Goal: Information Seeking & Learning: Learn about a topic

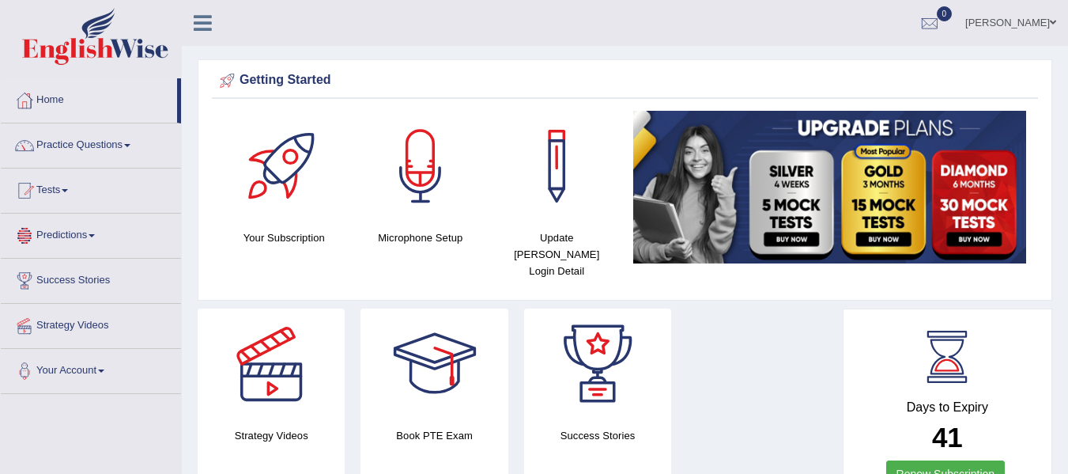
click at [94, 243] on link "Predictions" at bounding box center [91, 234] width 180 height 40
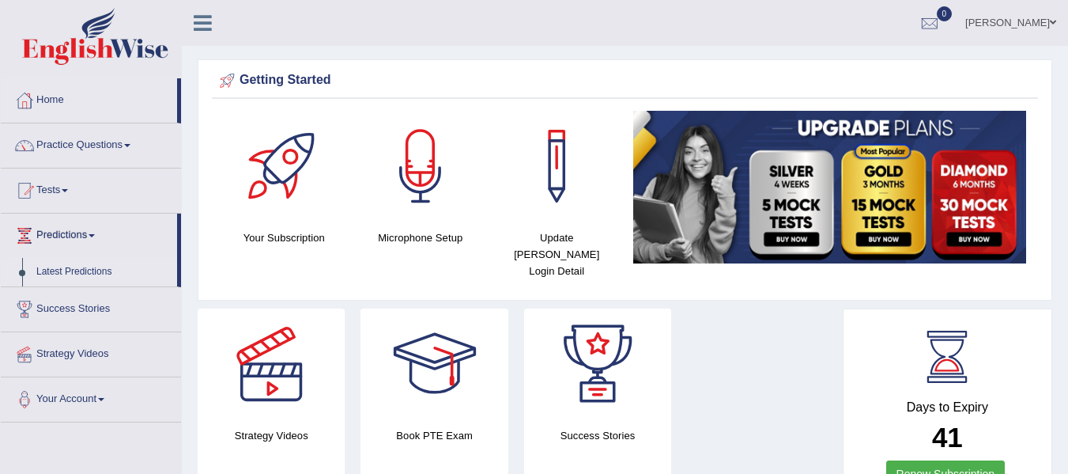
click at [89, 270] on link "Latest Predictions" at bounding box center [103, 272] width 148 height 28
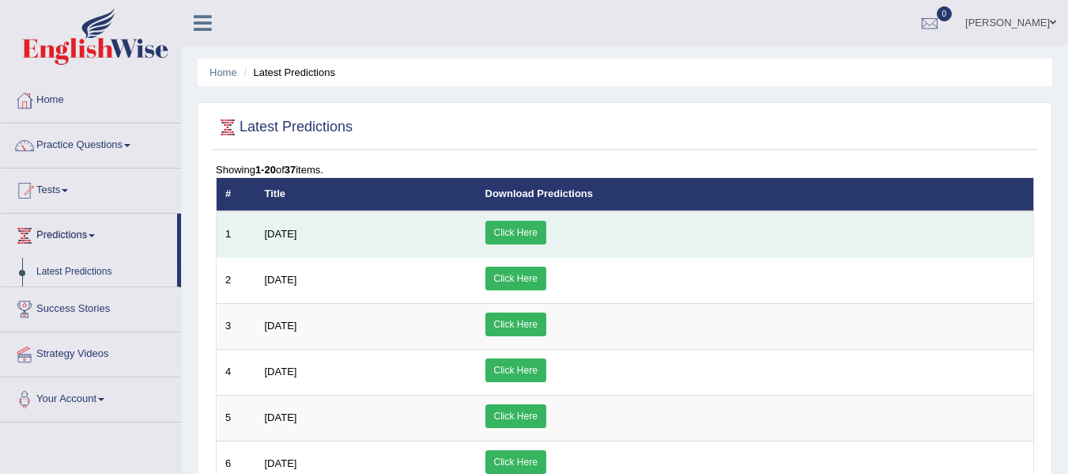
click at [546, 233] on link "Click Here" at bounding box center [516, 233] width 61 height 24
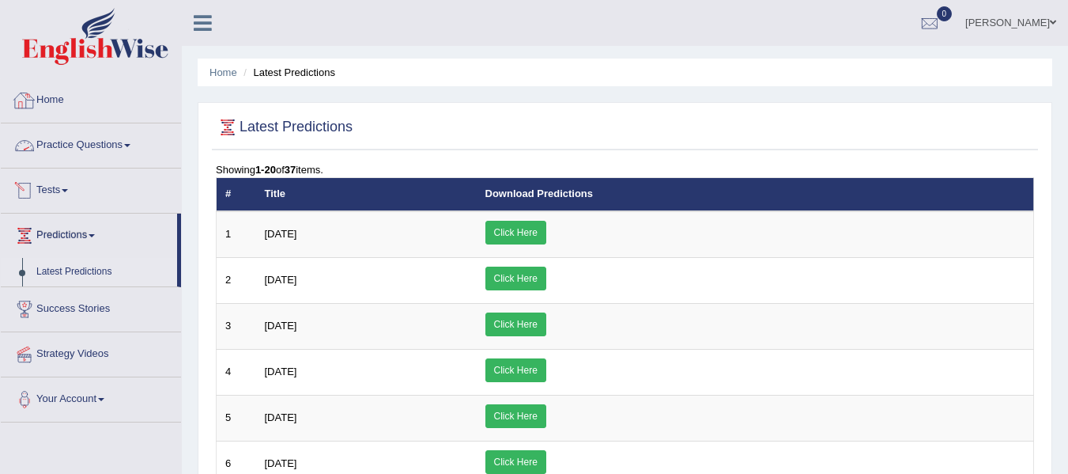
click at [97, 141] on link "Practice Questions" at bounding box center [91, 143] width 180 height 40
click at [918, 23] on div at bounding box center [930, 24] width 24 height 24
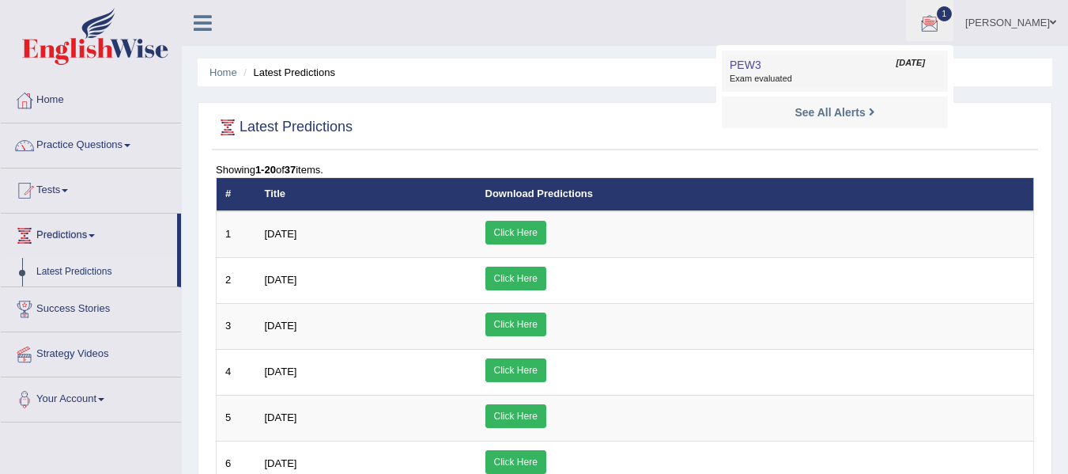
click at [730, 67] on span "PEW3" at bounding box center [746, 65] width 32 height 13
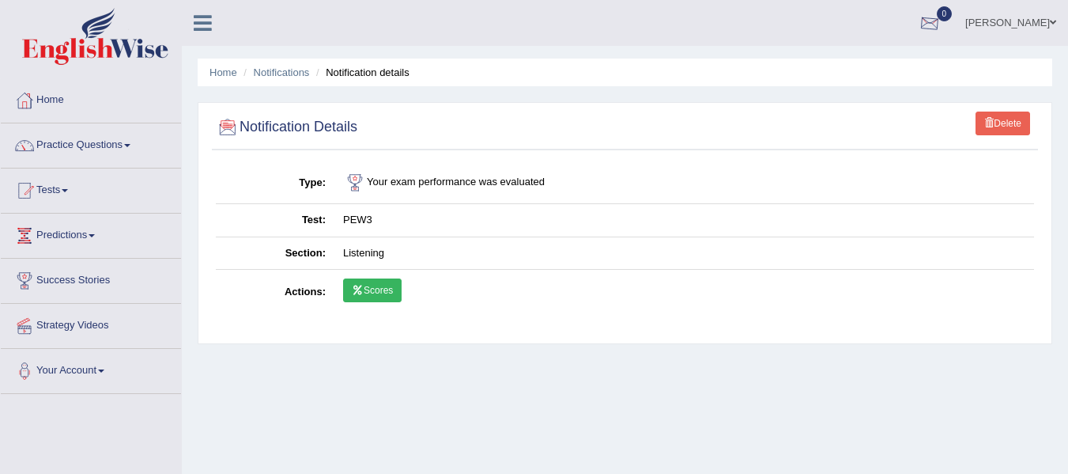
click at [918, 20] on div at bounding box center [930, 24] width 24 height 24
click at [800, 68] on strong "See All Alerts" at bounding box center [830, 66] width 70 height 13
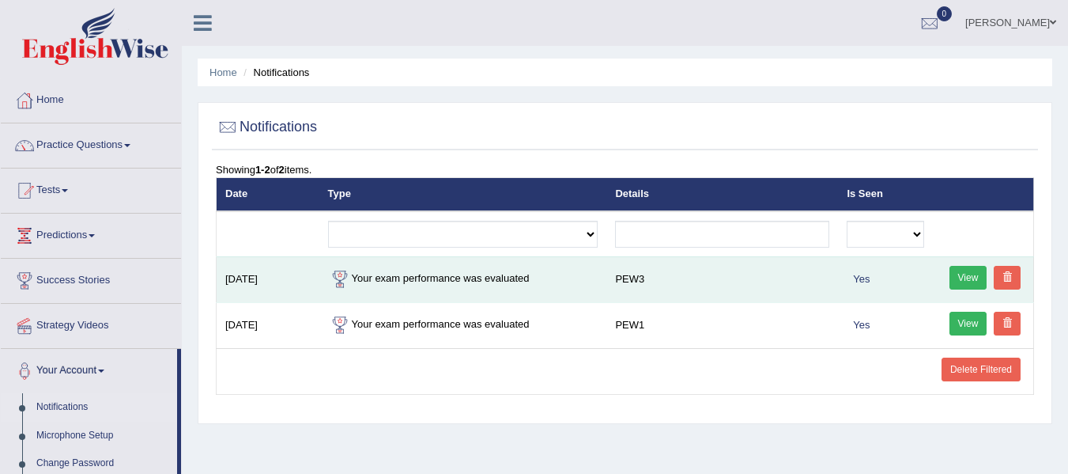
click at [970, 276] on link "View" at bounding box center [969, 278] width 38 height 24
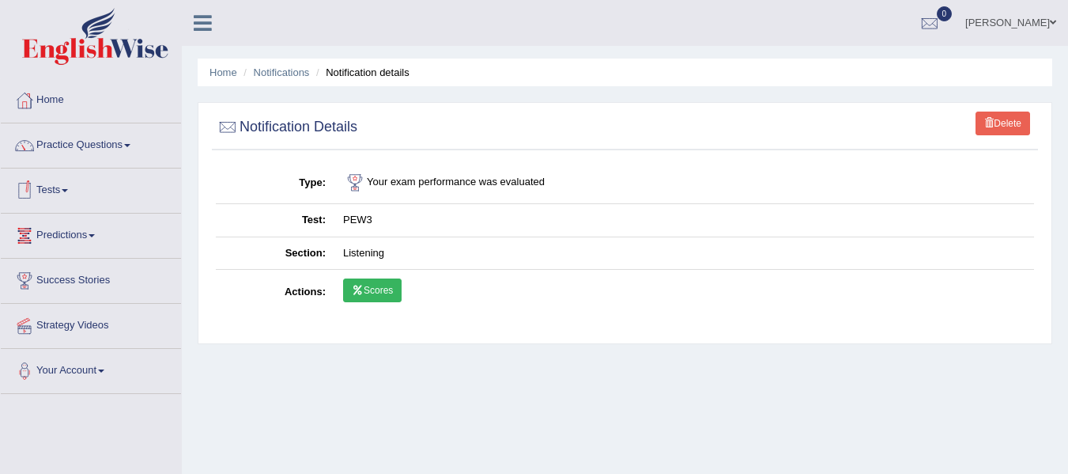
click at [70, 192] on link "Tests" at bounding box center [91, 188] width 180 height 40
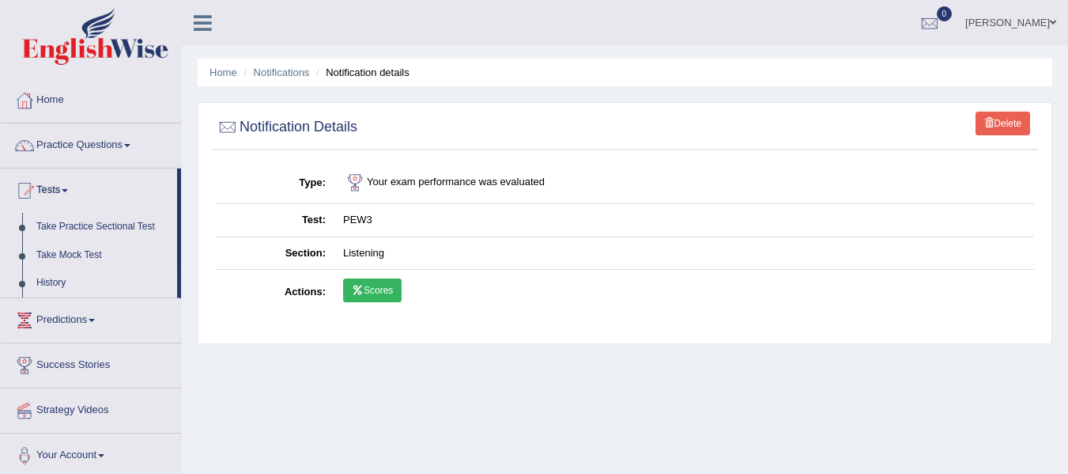
click at [48, 279] on link "History" at bounding box center [103, 283] width 148 height 28
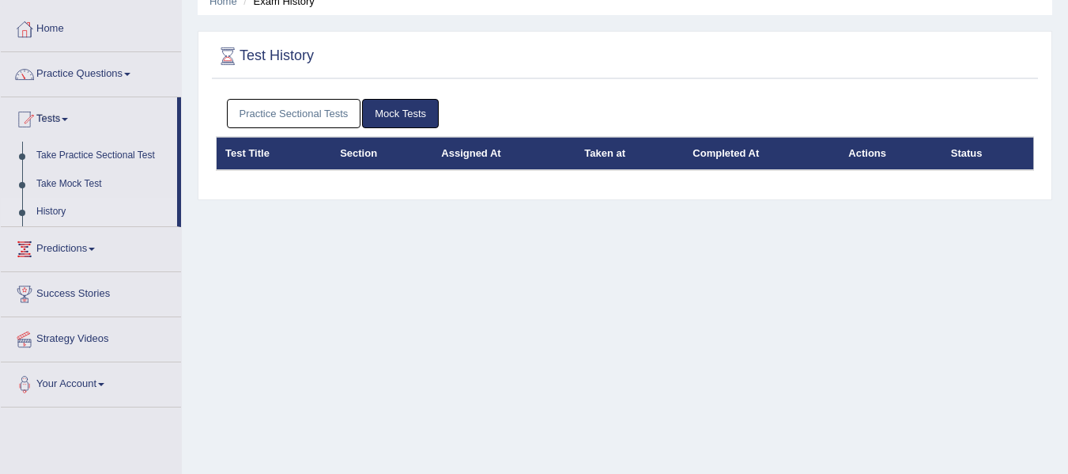
scroll to position [40, 0]
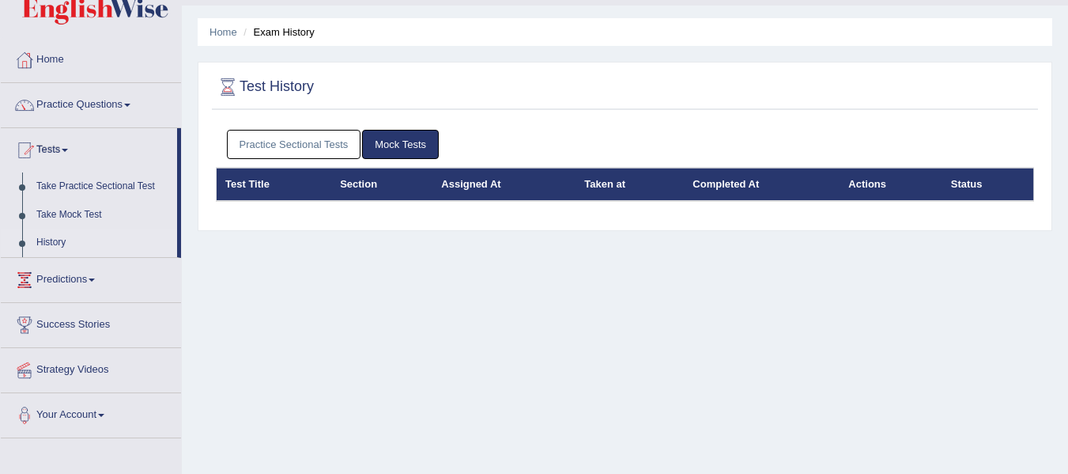
click at [323, 149] on link "Practice Sectional Tests" at bounding box center [294, 144] width 134 height 29
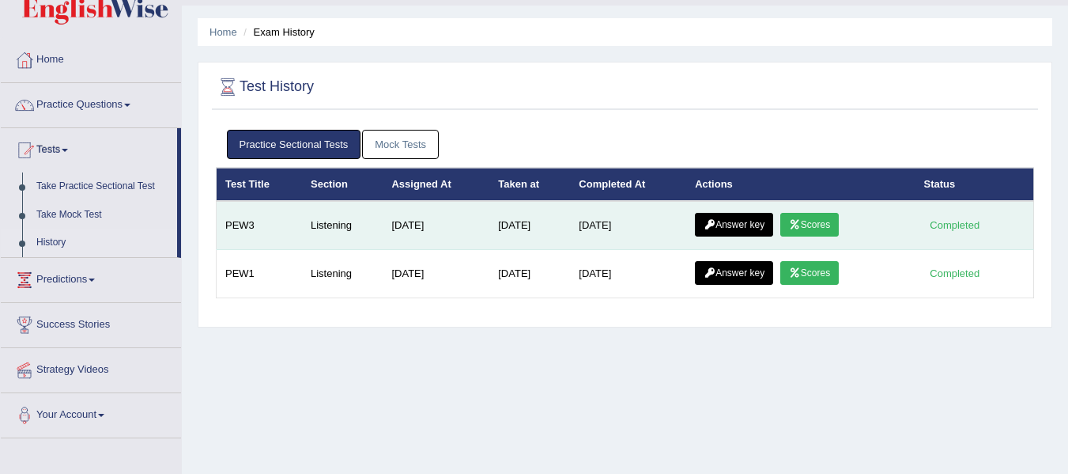
click at [326, 230] on td "Listening" at bounding box center [342, 225] width 81 height 49
click at [808, 229] on link "Scores" at bounding box center [810, 225] width 59 height 24
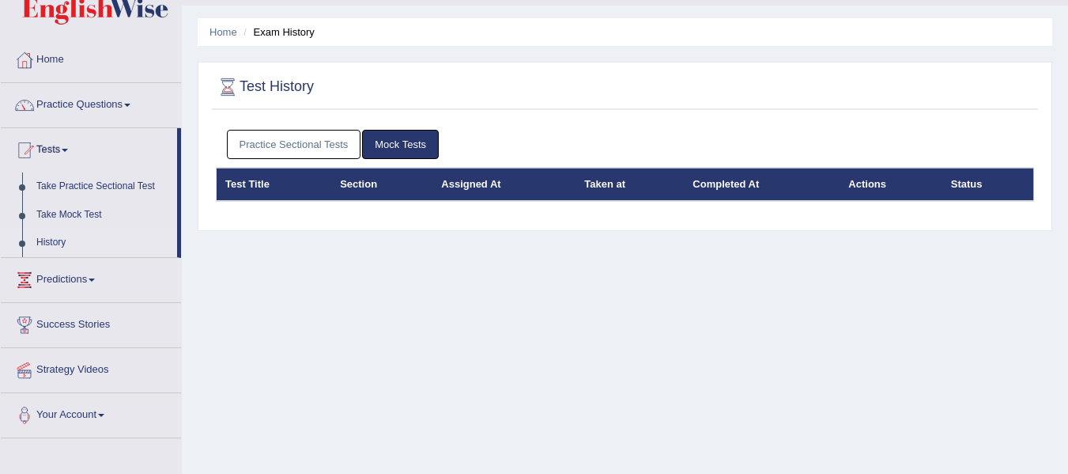
click at [323, 140] on link "Practice Sectional Tests" at bounding box center [294, 144] width 134 height 29
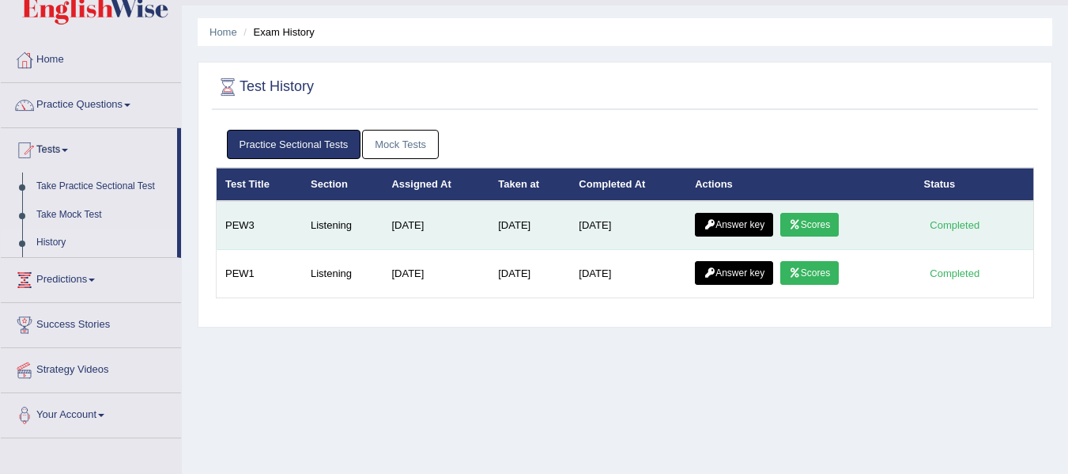
click at [740, 220] on link "Answer key" at bounding box center [734, 225] width 78 height 24
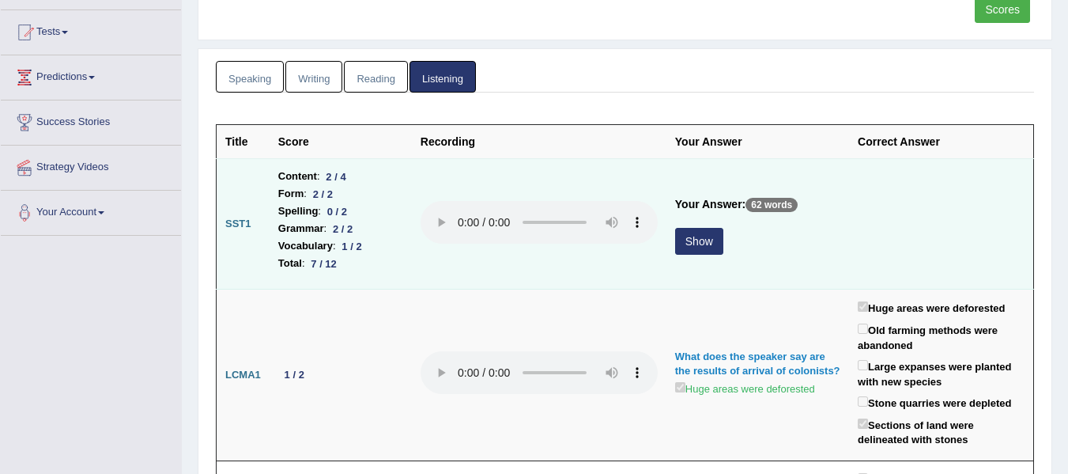
click at [700, 237] on button "Show" at bounding box center [699, 241] width 48 height 27
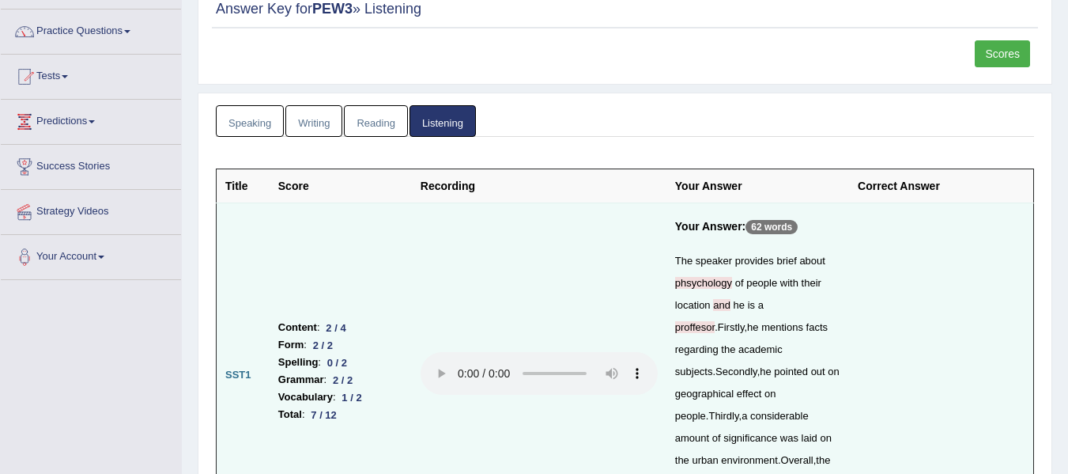
scroll to position [93, 0]
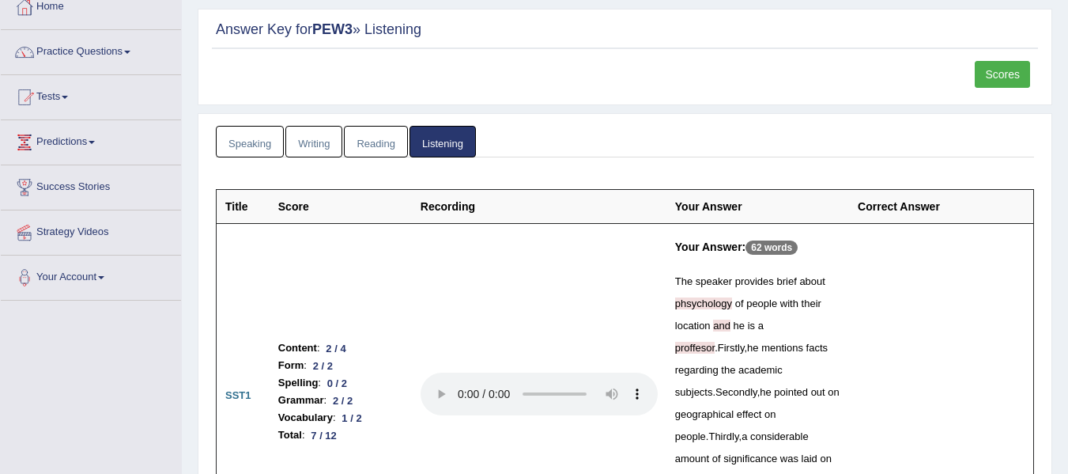
click at [373, 146] on link "Reading" at bounding box center [375, 142] width 63 height 32
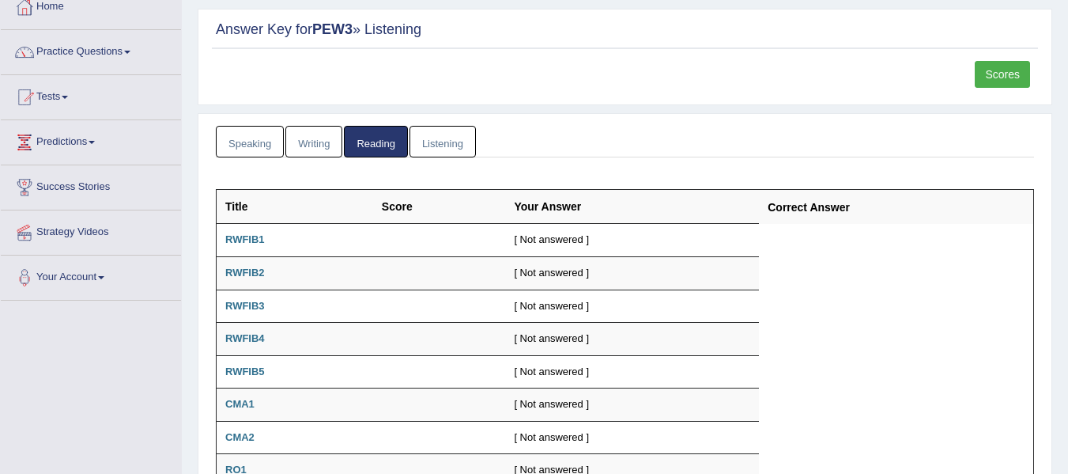
click at [448, 146] on link "Listening" at bounding box center [443, 142] width 66 height 32
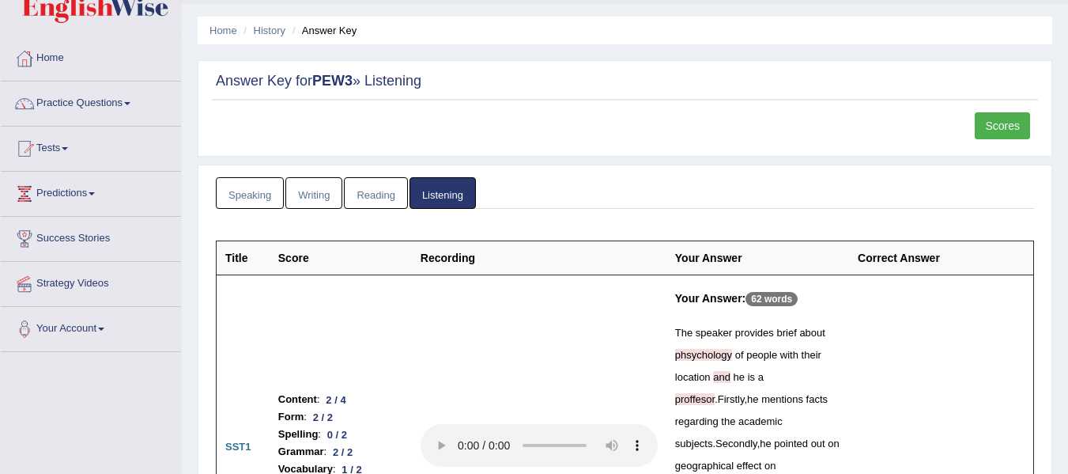
scroll to position [0, 0]
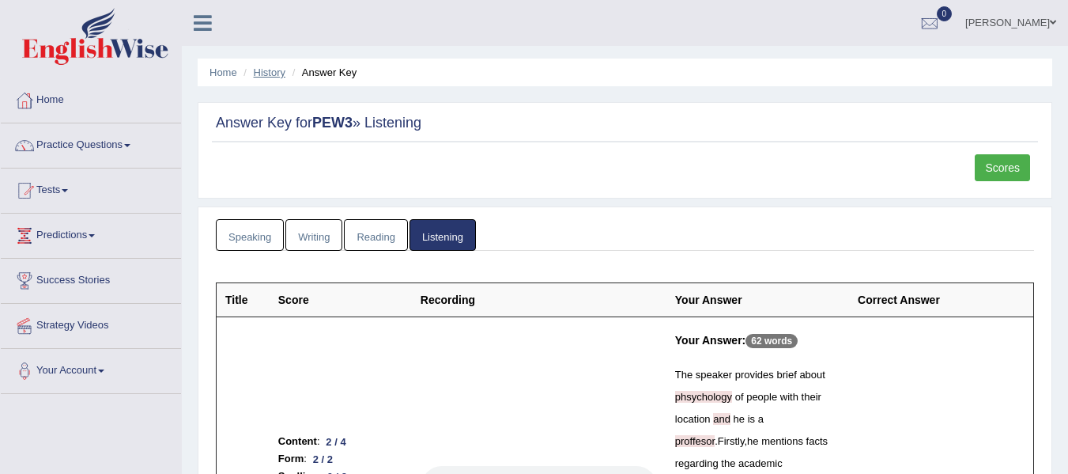
click at [265, 71] on link "History" at bounding box center [270, 72] width 32 height 12
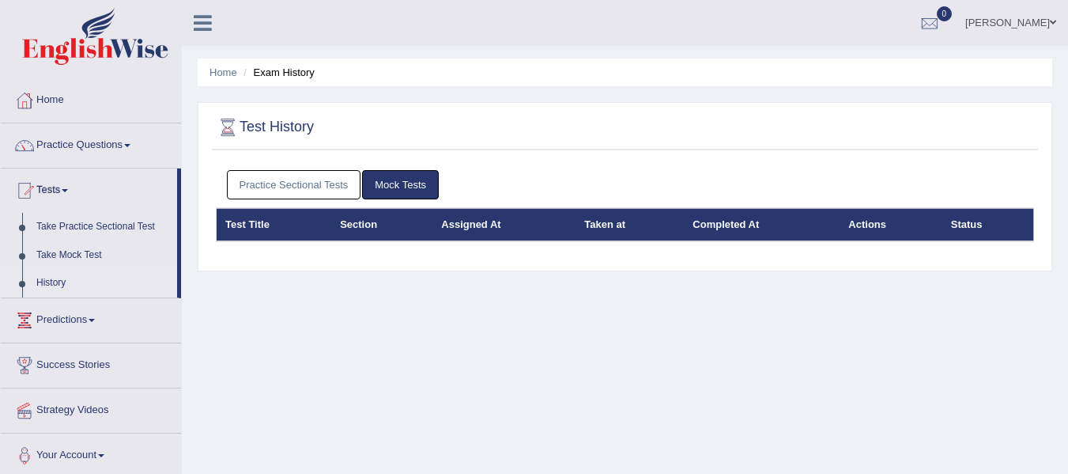
click at [333, 180] on link "Practice Sectional Tests" at bounding box center [294, 184] width 134 height 29
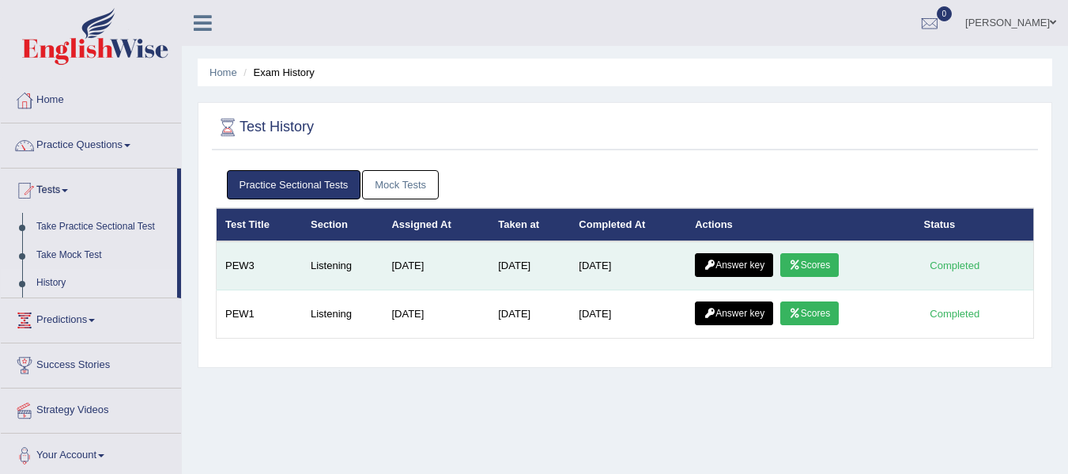
click at [821, 266] on link "Scores" at bounding box center [810, 265] width 59 height 24
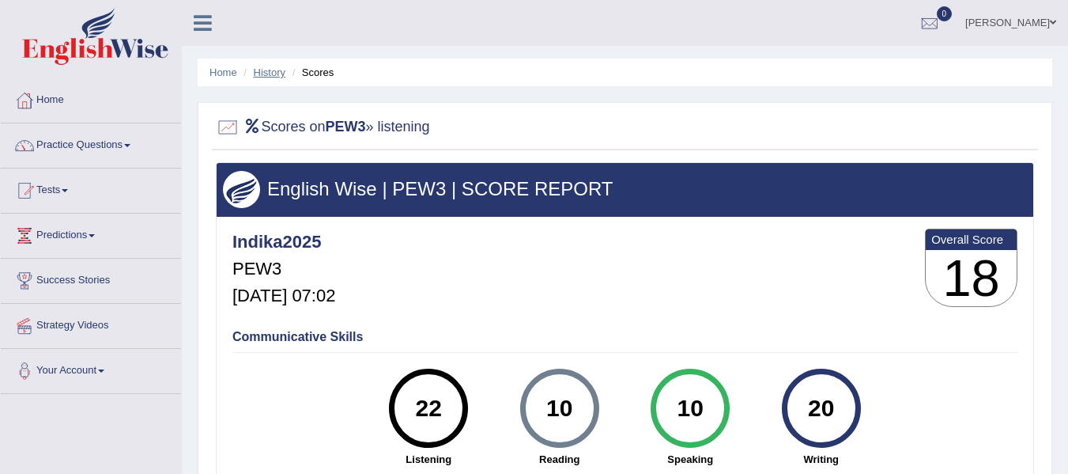
click at [265, 68] on link "History" at bounding box center [270, 72] width 32 height 12
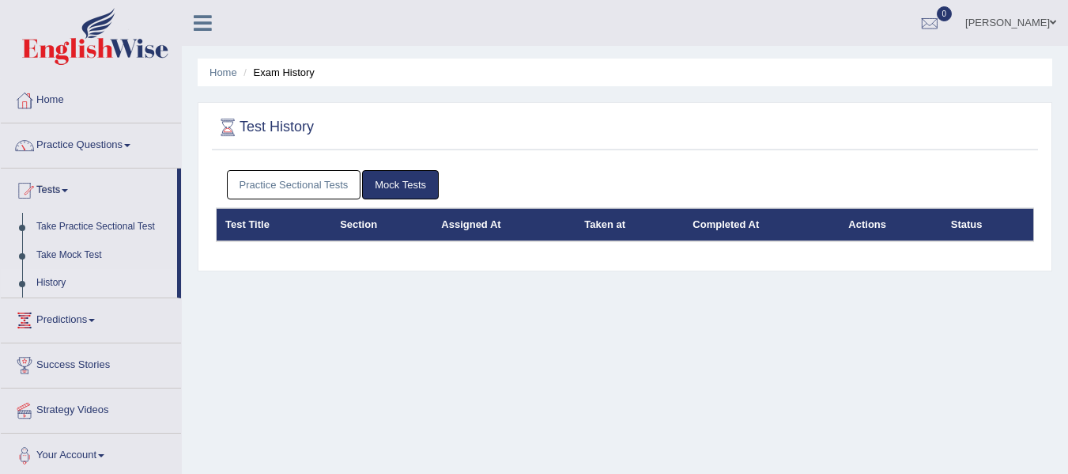
click at [303, 173] on link "Practice Sectional Tests" at bounding box center [294, 184] width 134 height 29
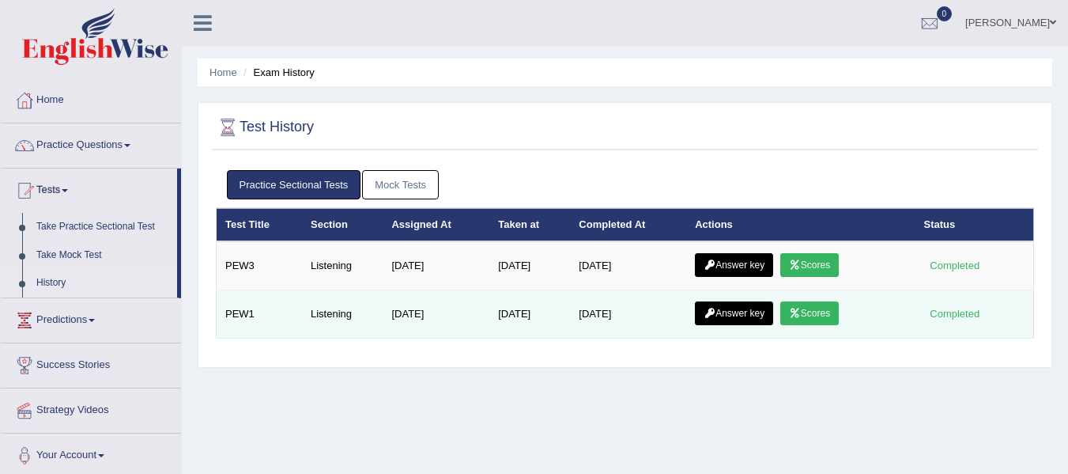
click at [801, 316] on icon at bounding box center [795, 312] width 12 height 9
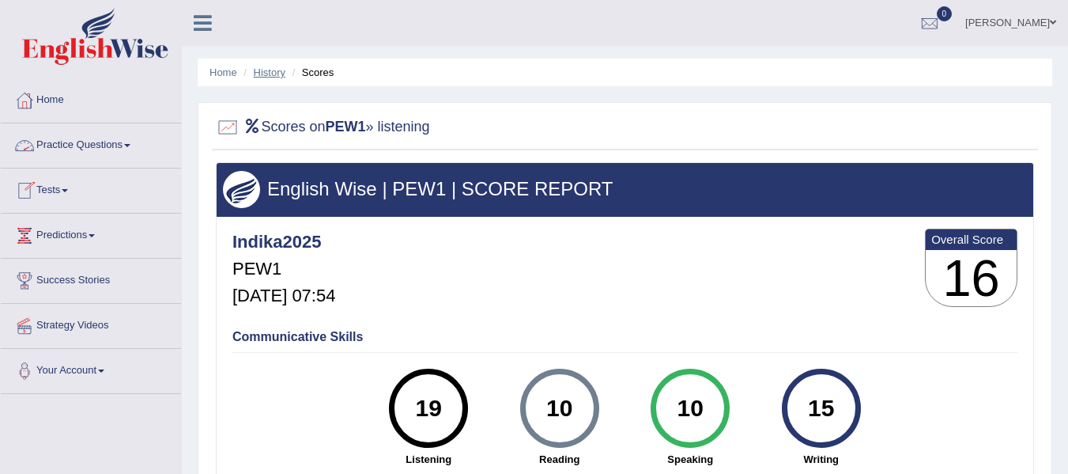
click at [267, 74] on link "History" at bounding box center [270, 72] width 32 height 12
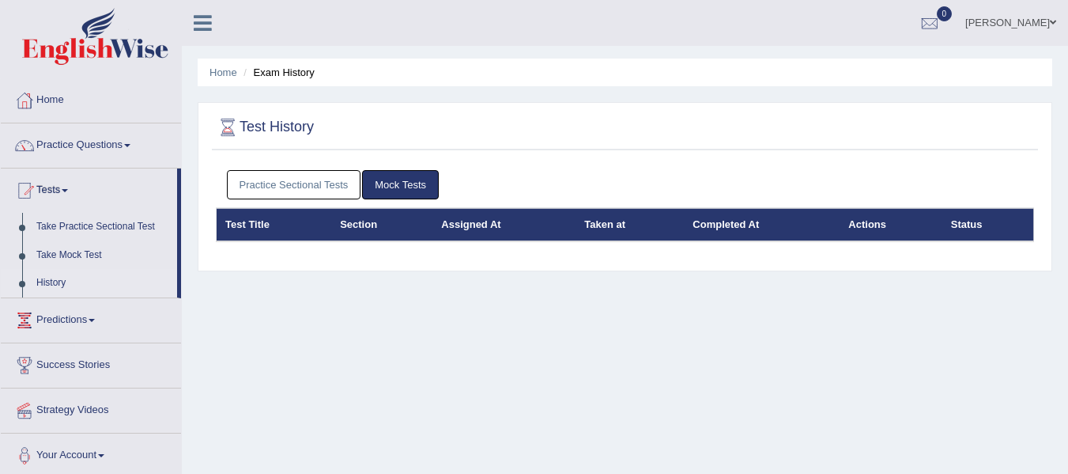
click at [281, 176] on link "Practice Sectional Tests" at bounding box center [294, 184] width 134 height 29
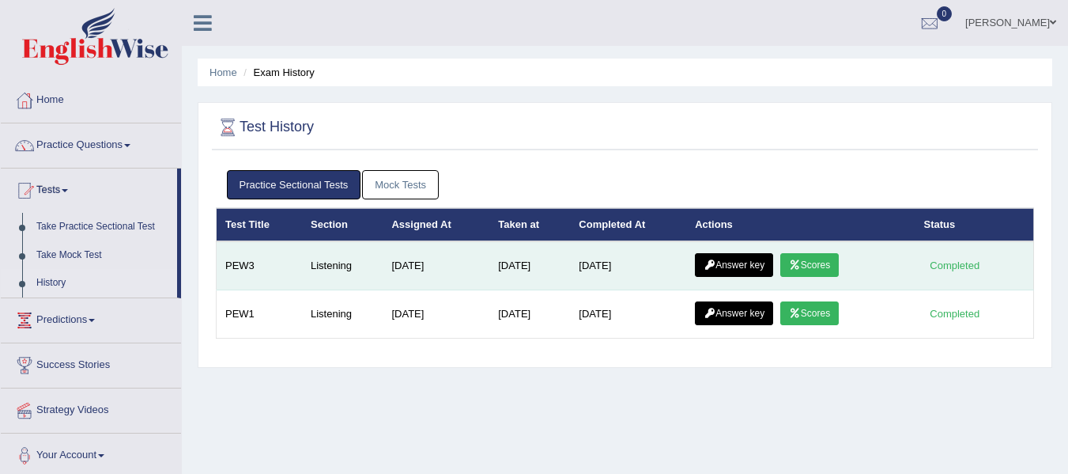
click at [826, 270] on link "Scores" at bounding box center [810, 265] width 59 height 24
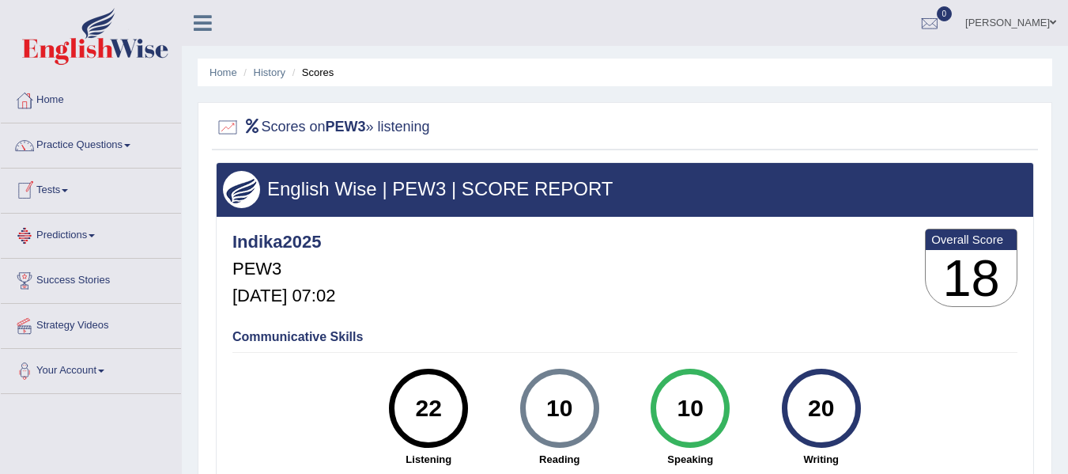
click at [52, 187] on link "Tests" at bounding box center [91, 188] width 180 height 40
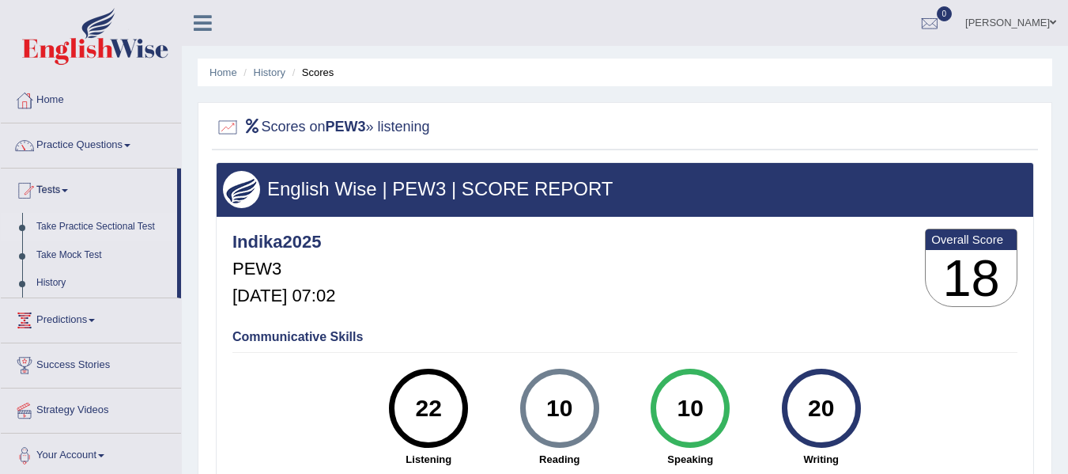
click at [93, 224] on link "Take Practice Sectional Test" at bounding box center [103, 227] width 148 height 28
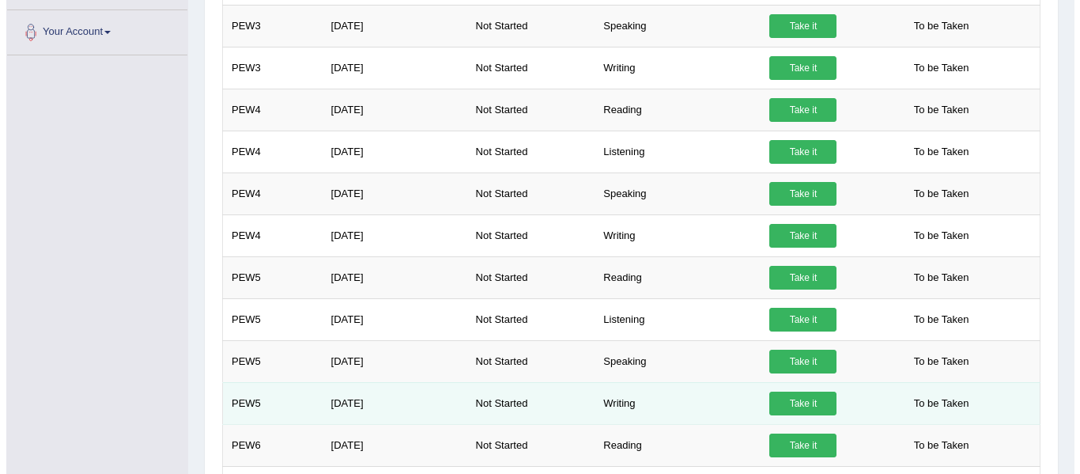
scroll to position [385, 0]
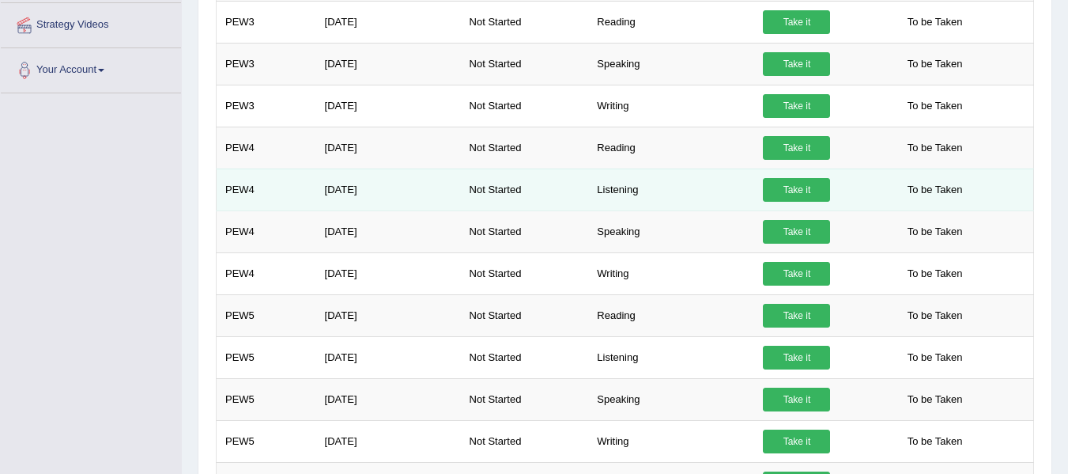
click at [796, 191] on link "Take it" at bounding box center [796, 190] width 67 height 24
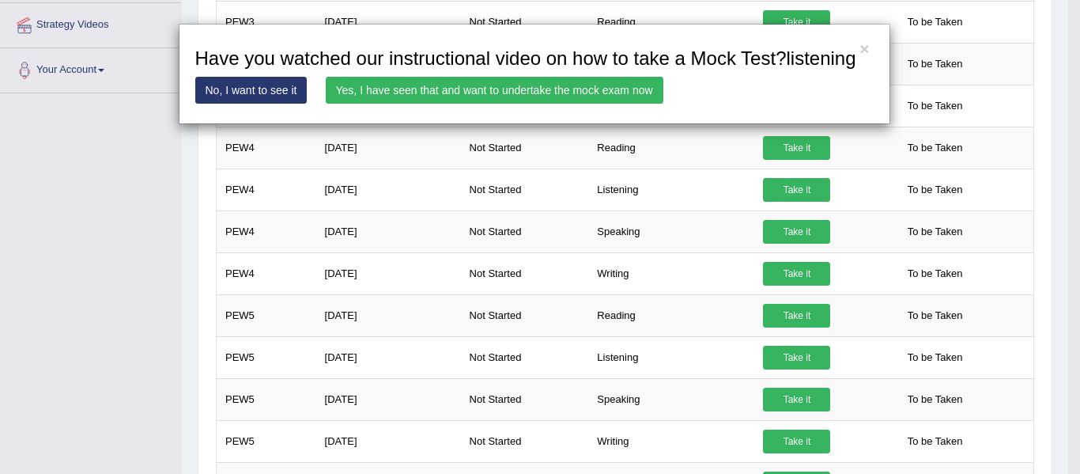
click at [577, 89] on link "Yes, I have seen that and want to undertake the mock exam now" at bounding box center [495, 90] width 338 height 27
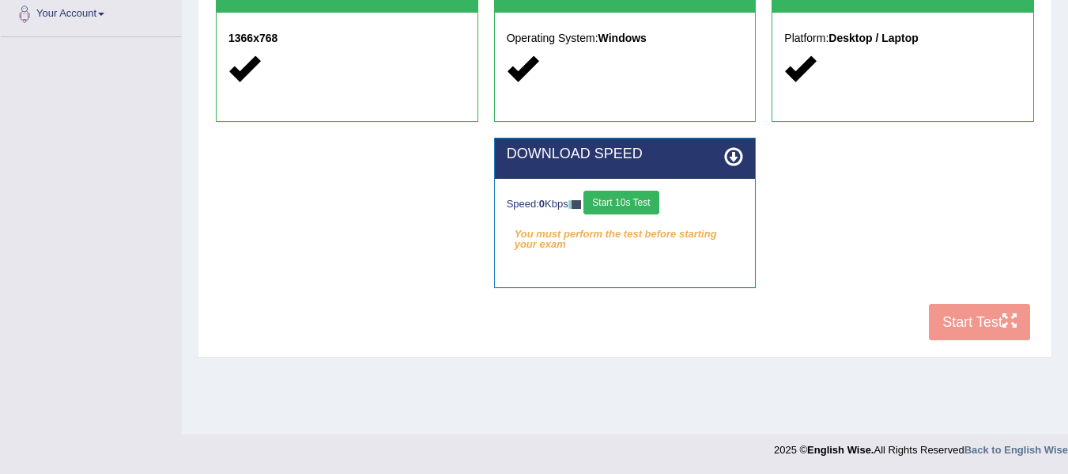
click at [657, 206] on button "Start 10s Test" at bounding box center [621, 203] width 75 height 24
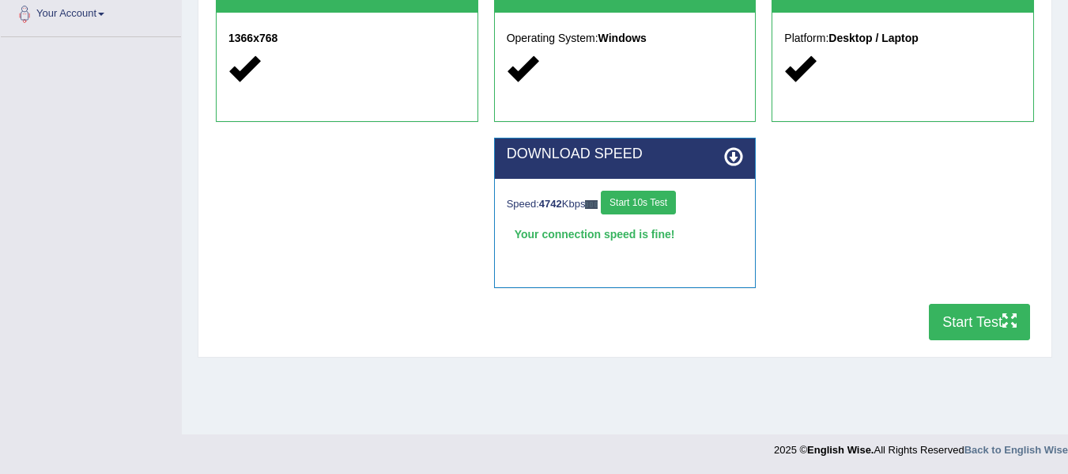
click at [959, 328] on button "Start Test" at bounding box center [979, 322] width 101 height 36
